Goal: Transaction & Acquisition: Purchase product/service

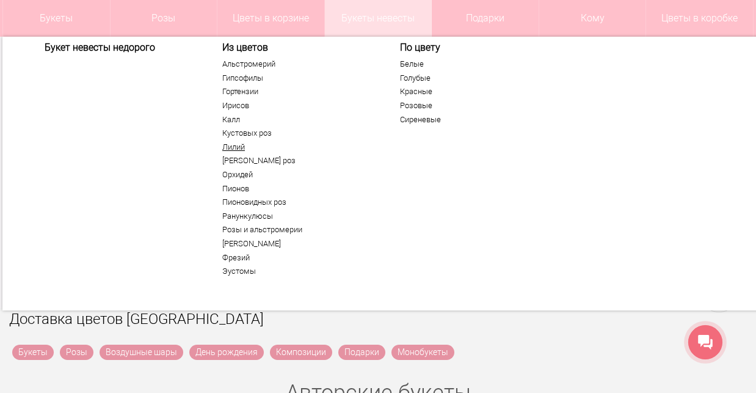
scroll to position [162, 0]
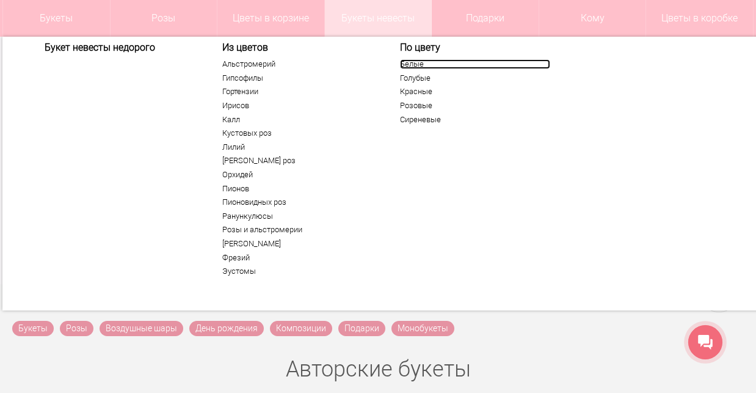
click at [416, 67] on link "Белые" at bounding box center [475, 64] width 150 height 10
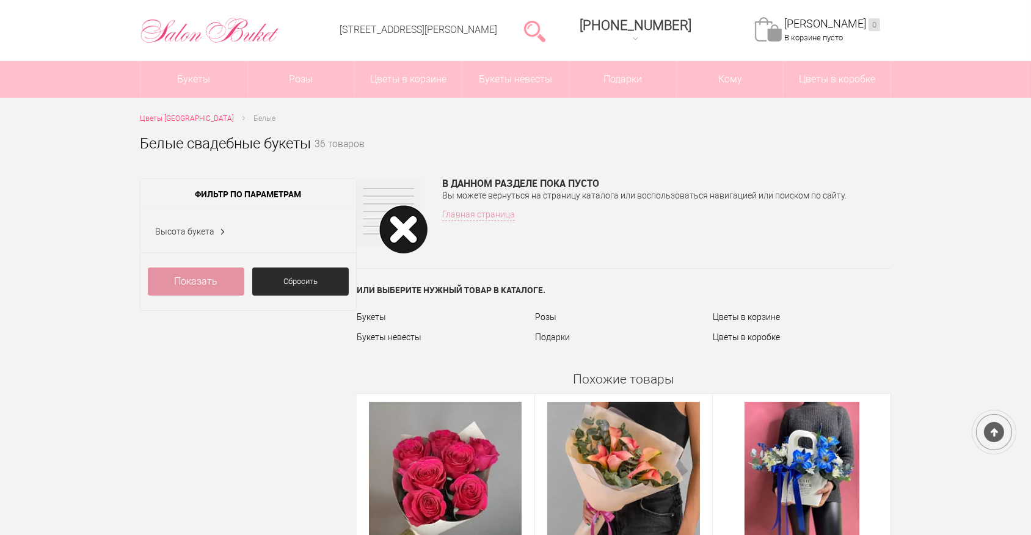
scroll to position [7, 0]
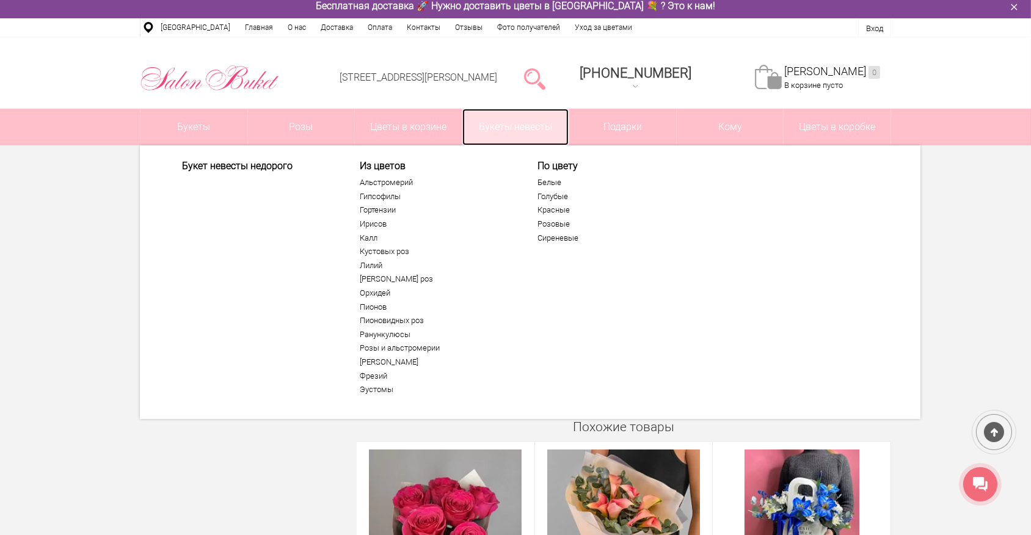
click at [528, 118] on link "Букеты невесты" at bounding box center [515, 127] width 107 height 37
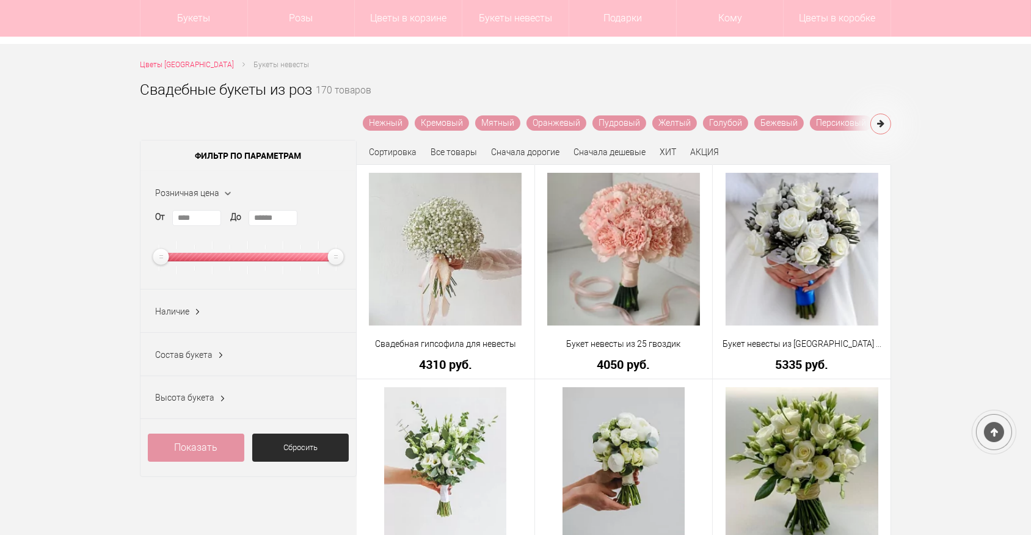
scroll to position [166, 0]
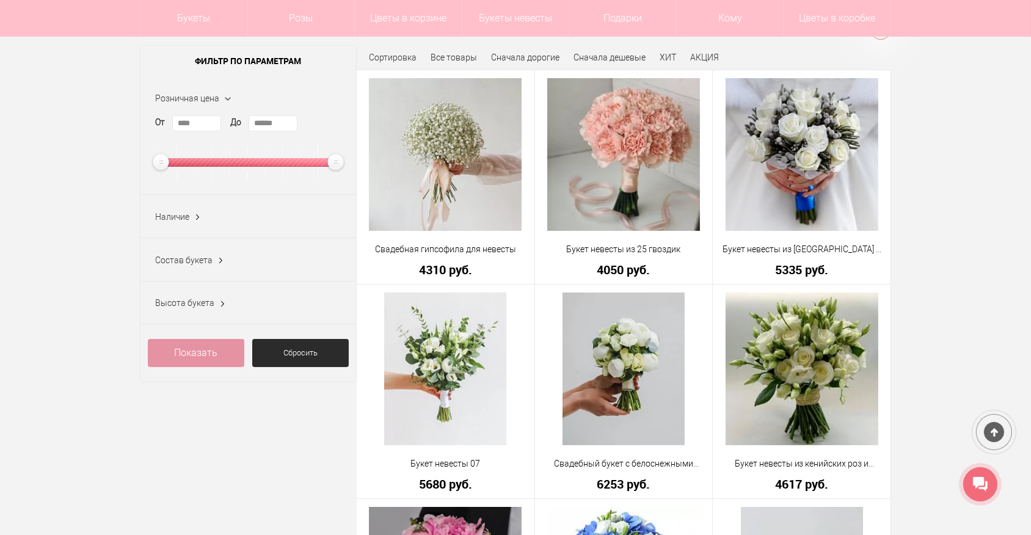
click at [217, 261] on ins at bounding box center [220, 261] width 13 height 16
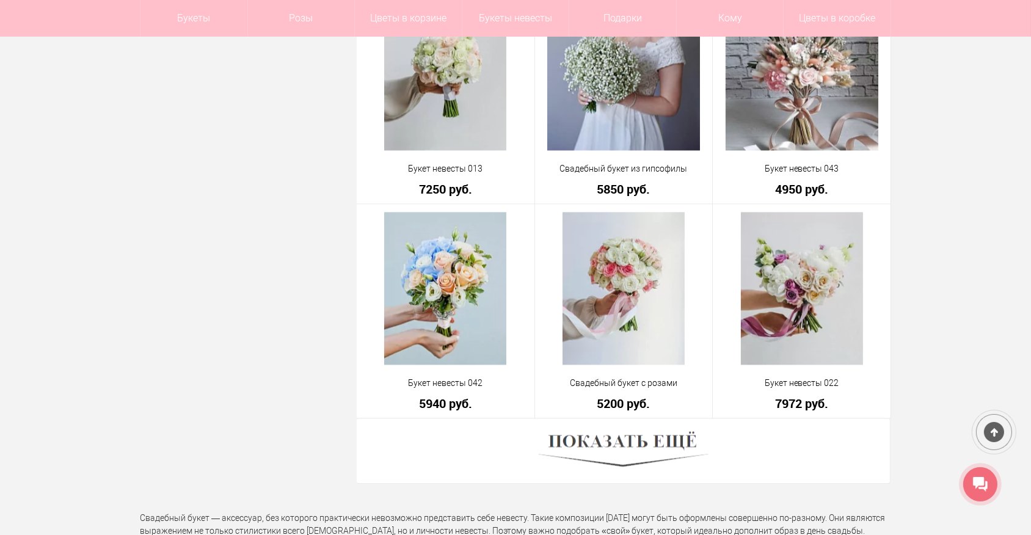
scroll to position [3331, 0]
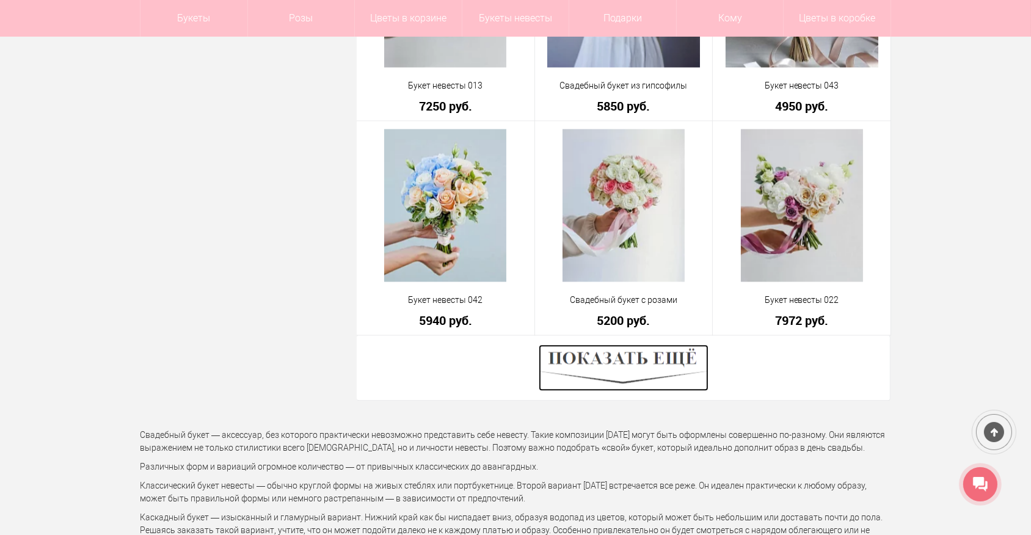
click at [627, 377] on img at bounding box center [624, 367] width 170 height 46
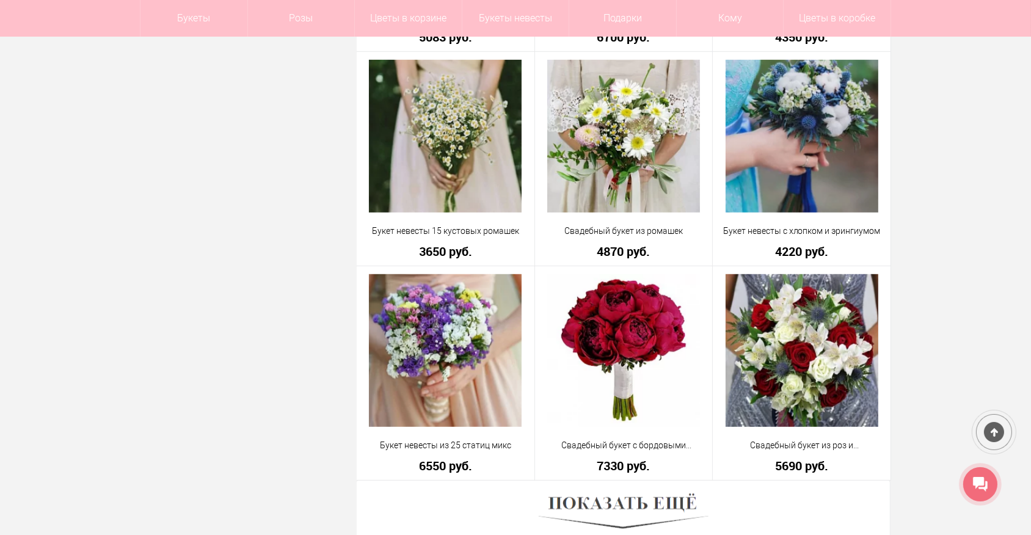
scroll to position [6774, 0]
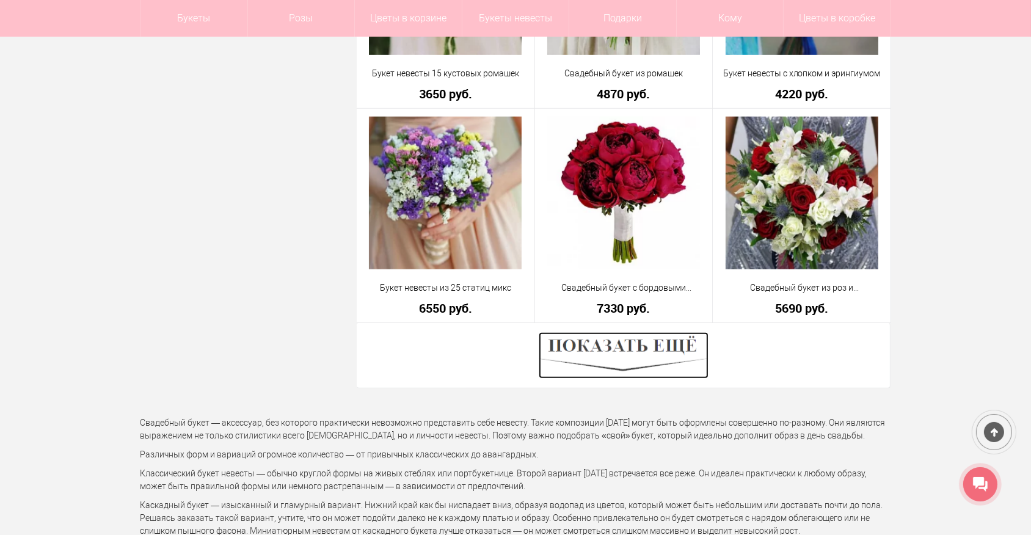
click at [625, 362] on img at bounding box center [624, 355] width 170 height 46
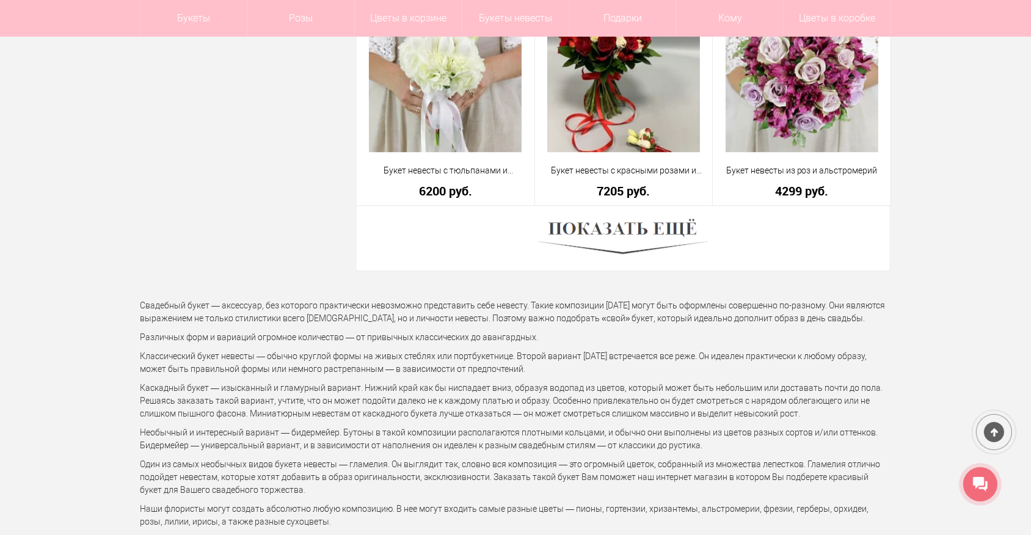
scroll to position [10328, 0]
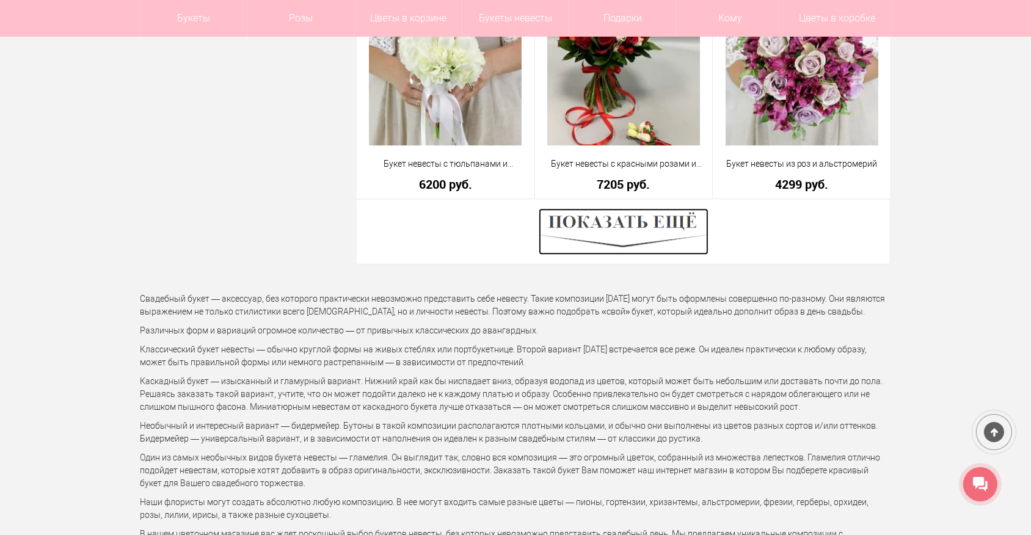
click at [622, 228] on img at bounding box center [624, 231] width 170 height 46
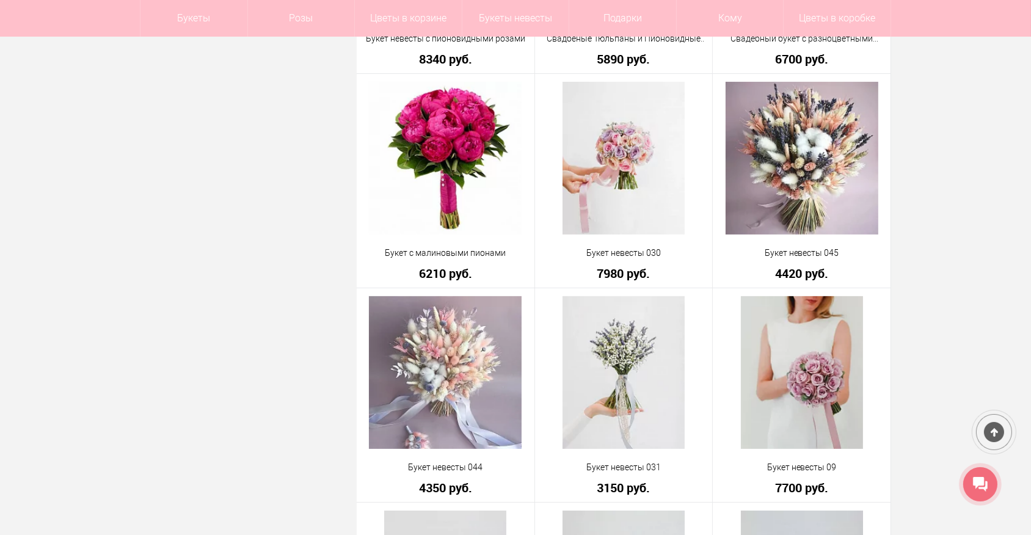
scroll to position [11882, 0]
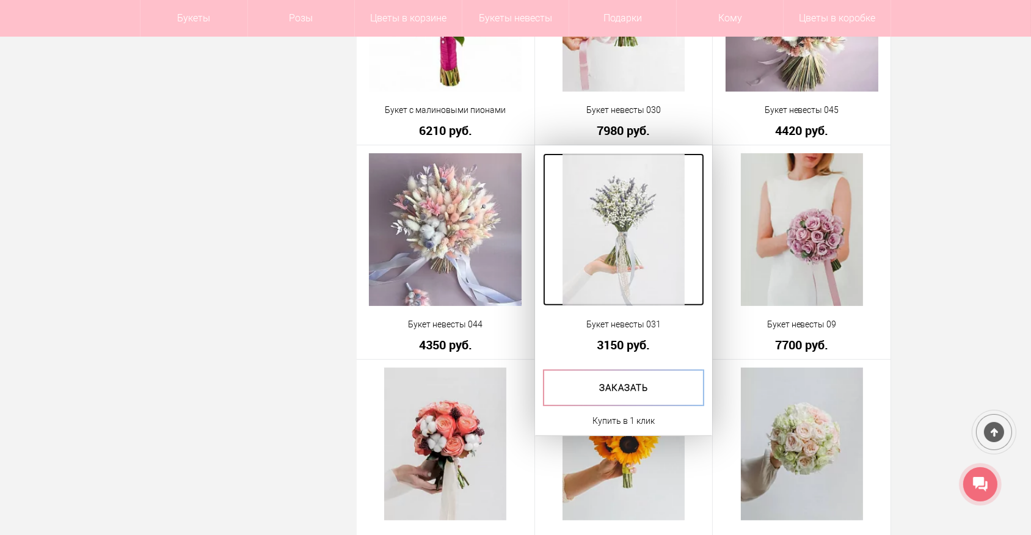
click at [643, 260] on img at bounding box center [624, 229] width 122 height 153
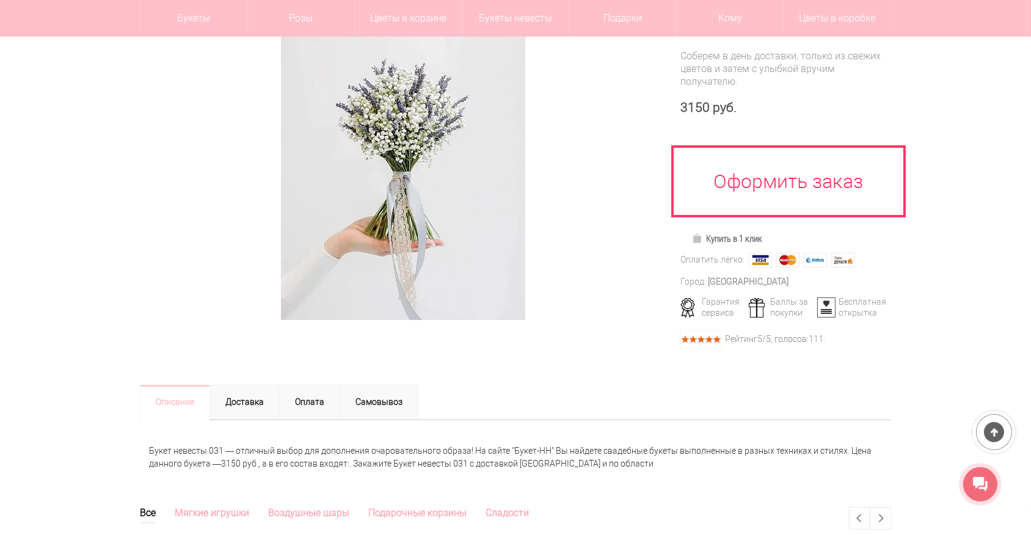
scroll to position [166, 0]
